Goal: Navigation & Orientation: Find specific page/section

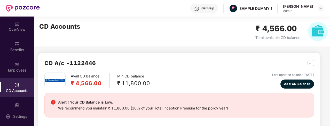
scroll to position [6, 0]
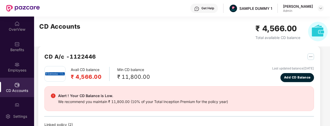
click at [6, 26] on div "OverView" at bounding box center [17, 26] width 34 height 19
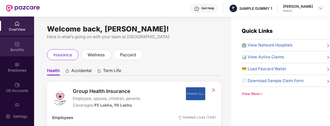
click at [14, 41] on div at bounding box center [16, 43] width 5 height 5
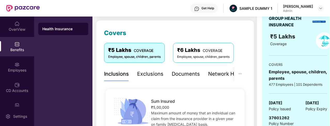
scroll to position [63, 0]
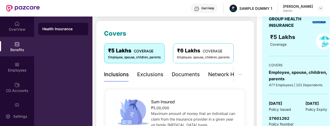
click at [154, 75] on div "Exclusions" at bounding box center [150, 75] width 26 height 8
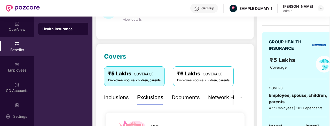
scroll to position [40, 0]
click at [182, 98] on div "Documents" at bounding box center [186, 98] width 28 height 8
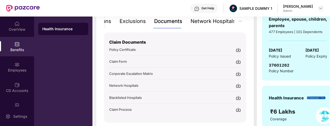
scroll to position [118, 0]
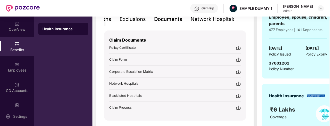
click at [209, 19] on div "Network Hospitals" at bounding box center [213, 19] width 45 height 8
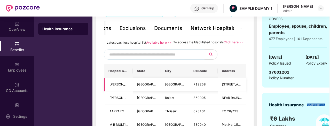
scroll to position [109, 0]
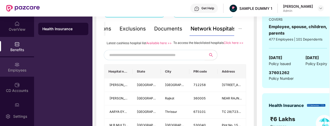
click at [10, 69] on div "Employees" at bounding box center [17, 70] width 34 height 5
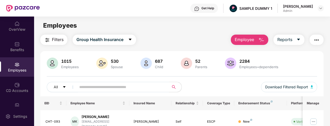
click at [316, 37] on img "button" at bounding box center [317, 40] width 6 height 6
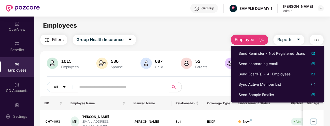
click at [315, 41] on img "button" at bounding box center [317, 40] width 6 height 6
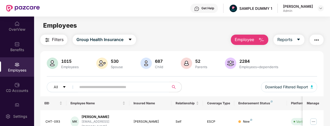
click at [237, 42] on span "Employee" at bounding box center [244, 39] width 19 height 6
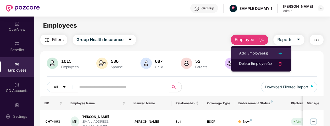
click at [251, 54] on div "Add Employee(s)" at bounding box center [253, 53] width 29 height 6
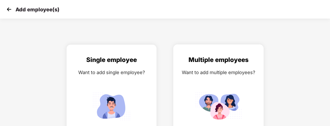
scroll to position [20, 0]
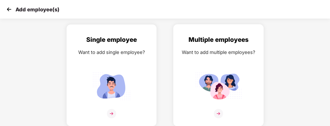
click at [217, 112] on img at bounding box center [218, 113] width 9 height 9
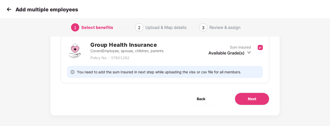
scroll to position [80, 0]
click at [256, 94] on button "Next" at bounding box center [252, 99] width 35 height 12
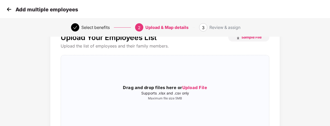
scroll to position [0, 1]
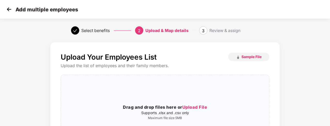
click at [10, 9] on img at bounding box center [9, 9] width 8 height 8
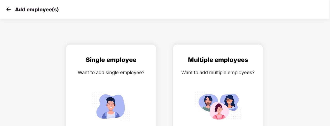
scroll to position [5, 0]
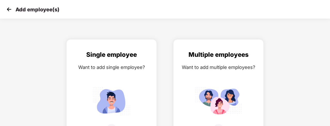
click at [10, 9] on img at bounding box center [9, 9] width 8 height 8
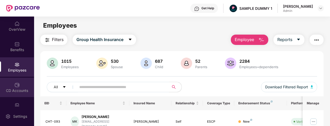
click at [14, 88] on div "CD Accounts" at bounding box center [17, 90] width 34 height 5
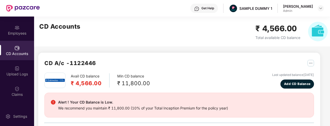
scroll to position [38, 0]
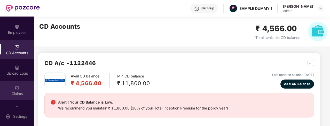
click at [20, 89] on div "Claims" at bounding box center [17, 90] width 34 height 19
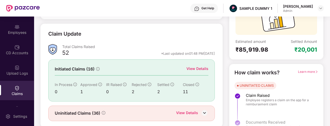
scroll to position [62, 0]
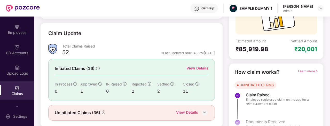
click at [192, 66] on div "View Details" at bounding box center [198, 68] width 22 height 6
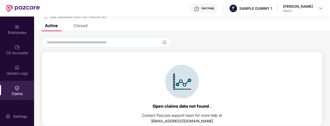
scroll to position [22, 0]
click at [74, 27] on div "Closed" at bounding box center [81, 25] width 14 height 5
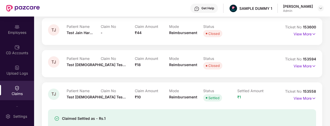
scroll to position [57, 0]
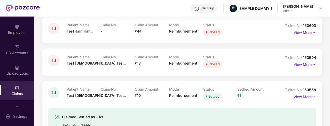
click at [300, 32] on p "View More" at bounding box center [305, 31] width 22 height 7
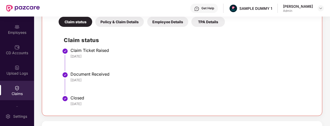
scroll to position [113, 0]
click at [106, 25] on div "Policy & Claim Details" at bounding box center [119, 22] width 49 height 10
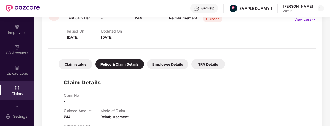
scroll to position [70, 0]
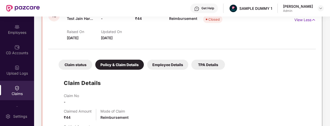
click at [166, 65] on div "Employee Details" at bounding box center [167, 65] width 41 height 10
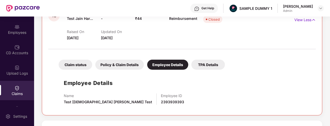
click at [200, 65] on div "TPA Details" at bounding box center [209, 65] width 34 height 10
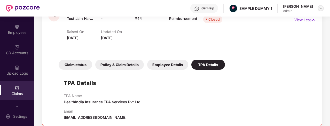
click at [322, 9] on img at bounding box center [321, 8] width 4 height 4
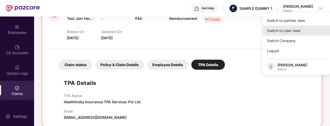
click at [294, 29] on div "Switch to User view" at bounding box center [296, 31] width 67 height 10
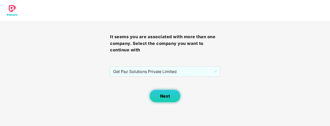
click at [167, 94] on span "Next" at bounding box center [165, 96] width 10 height 5
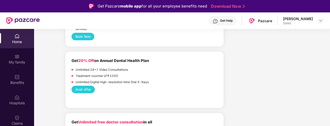
scroll to position [459, 0]
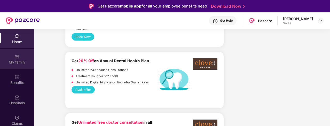
click at [23, 54] on div "My family" at bounding box center [17, 58] width 34 height 19
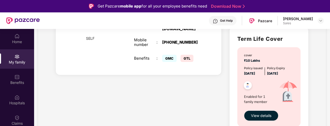
scroll to position [163, 0]
